Goal: Transaction & Acquisition: Purchase product/service

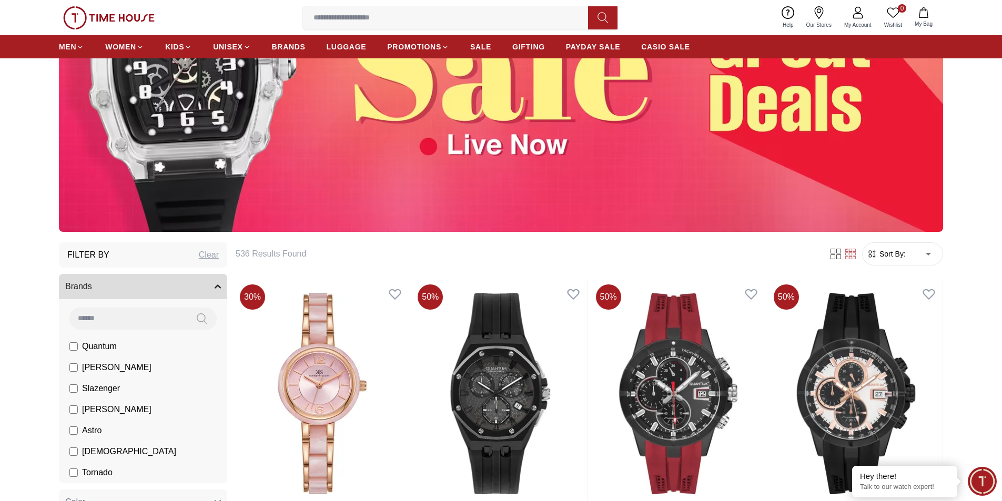
scroll to position [316, 0]
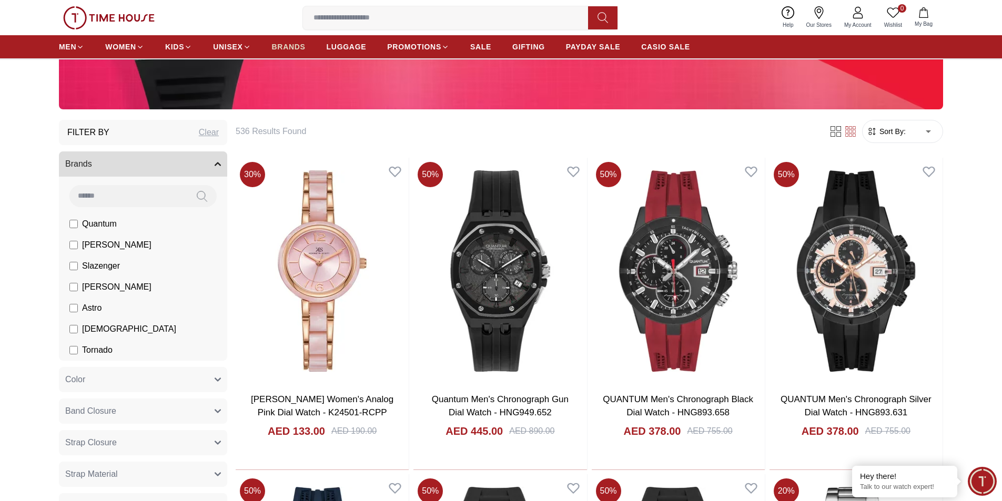
click at [279, 47] on span "BRANDS" at bounding box center [289, 47] width 34 height 11
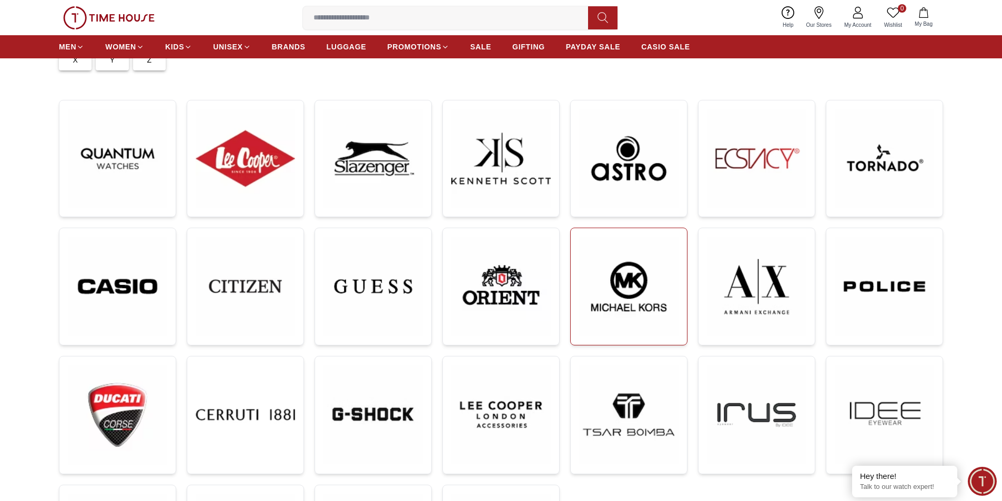
scroll to position [158, 0]
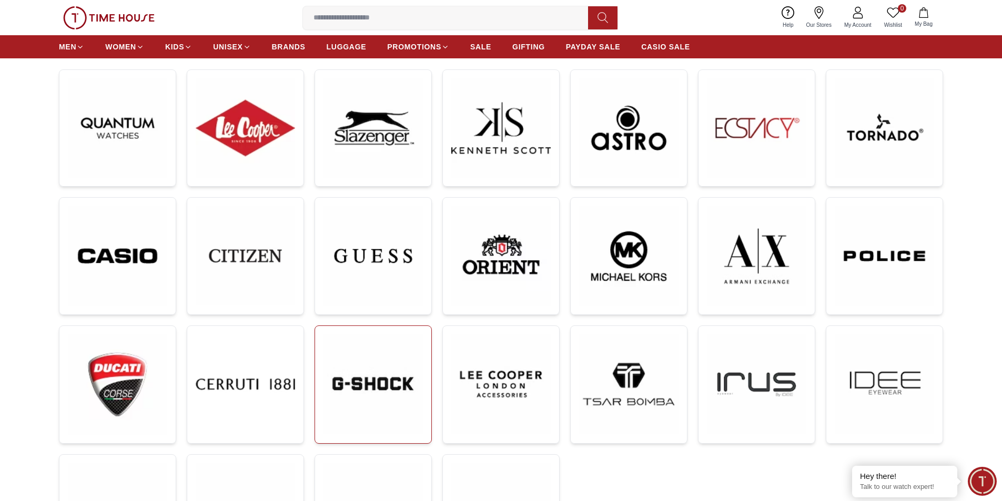
click at [405, 370] on img at bounding box center [372, 383] width 99 height 99
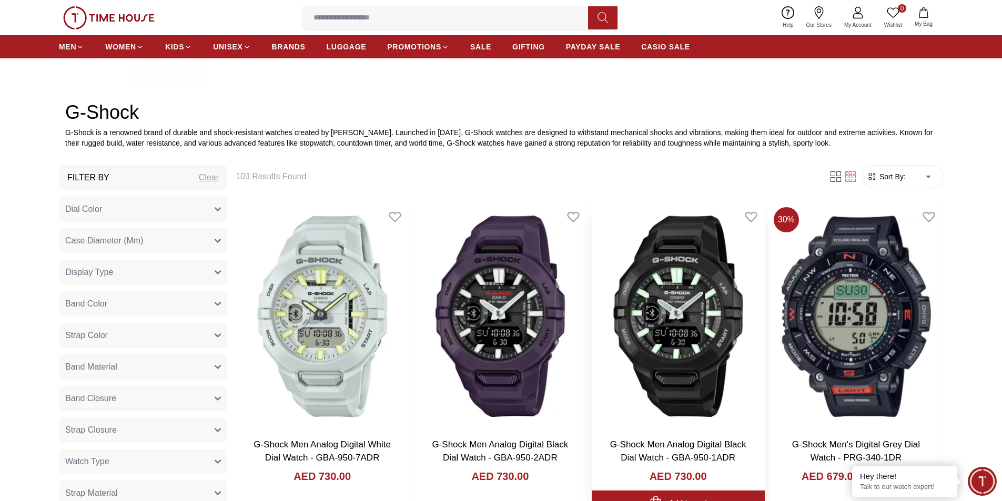
scroll to position [421, 0]
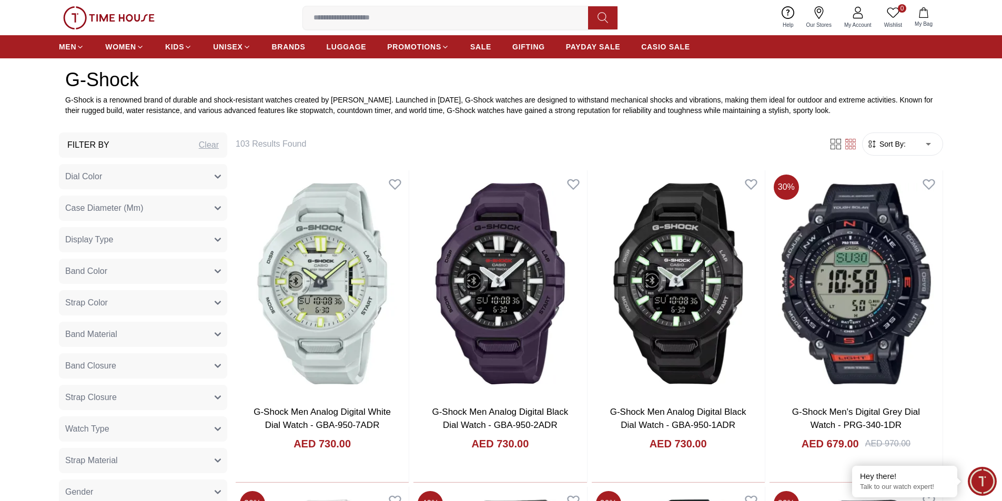
click at [900, 140] on span "Sort By:" at bounding box center [891, 144] width 28 height 11
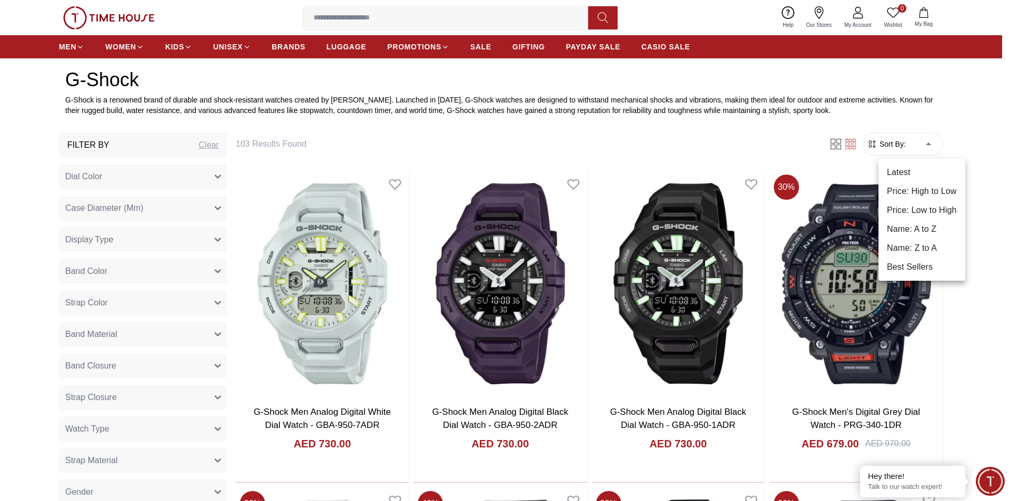
click at [926, 209] on li "Price: Low to High" at bounding box center [921, 210] width 87 height 19
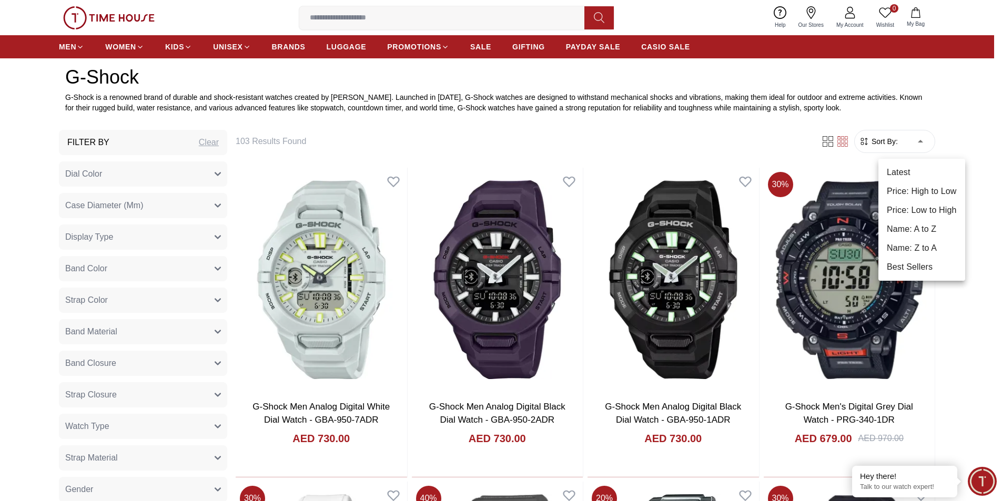
type input "*"
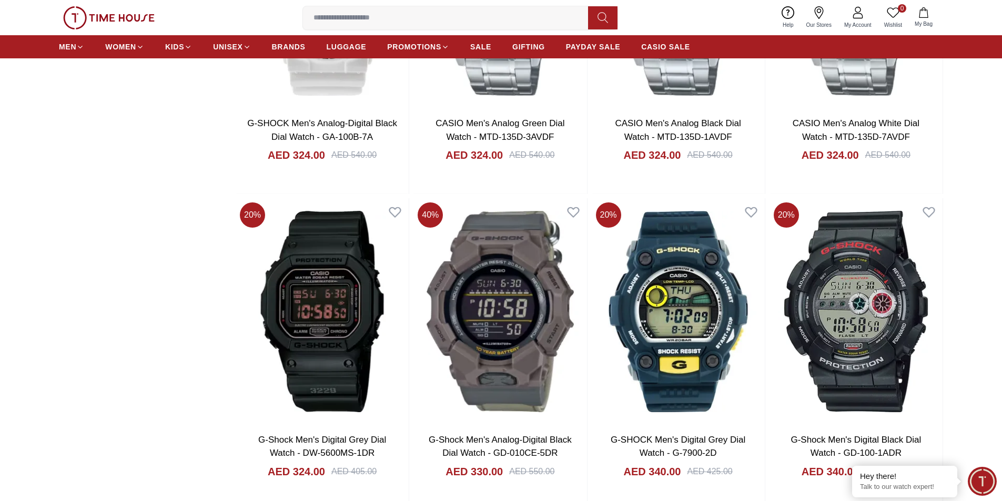
scroll to position [1683, 0]
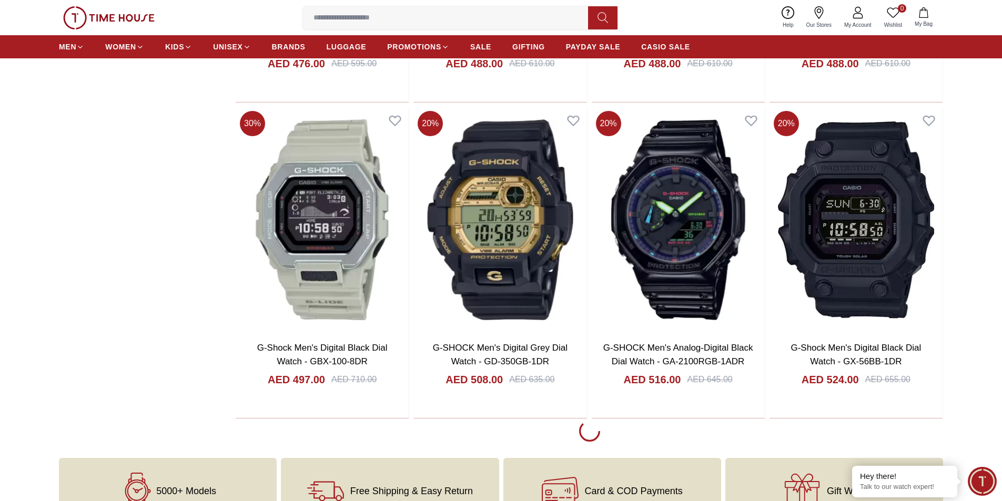
scroll to position [5101, 0]
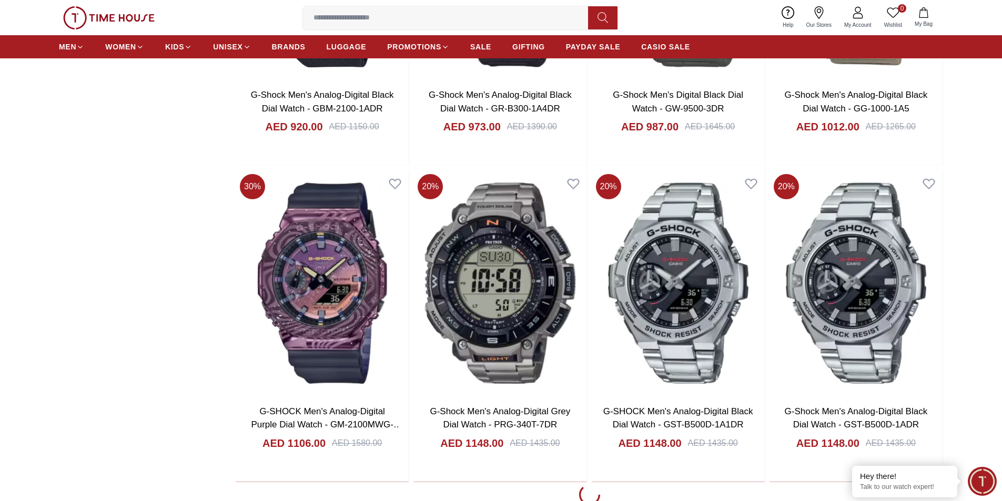
scroll to position [8046, 0]
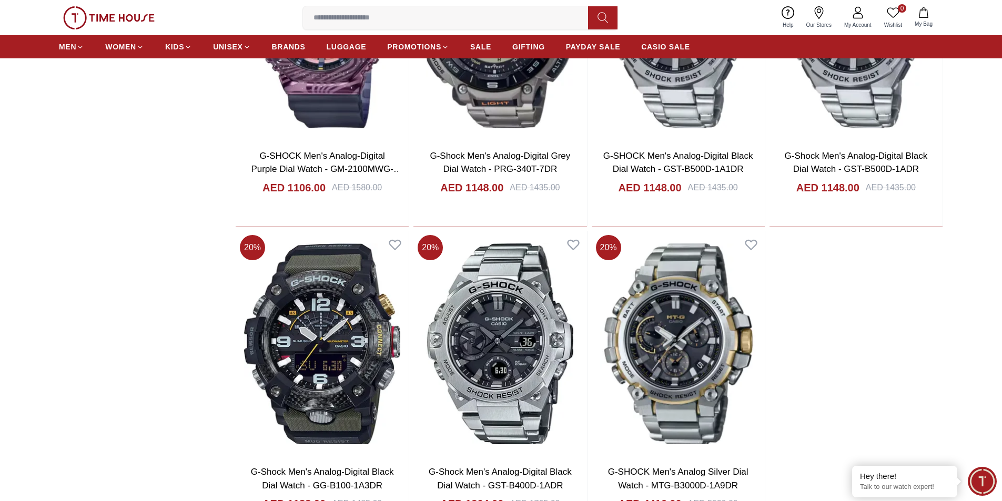
scroll to position [8309, 0]
